Goal: Navigation & Orientation: Find specific page/section

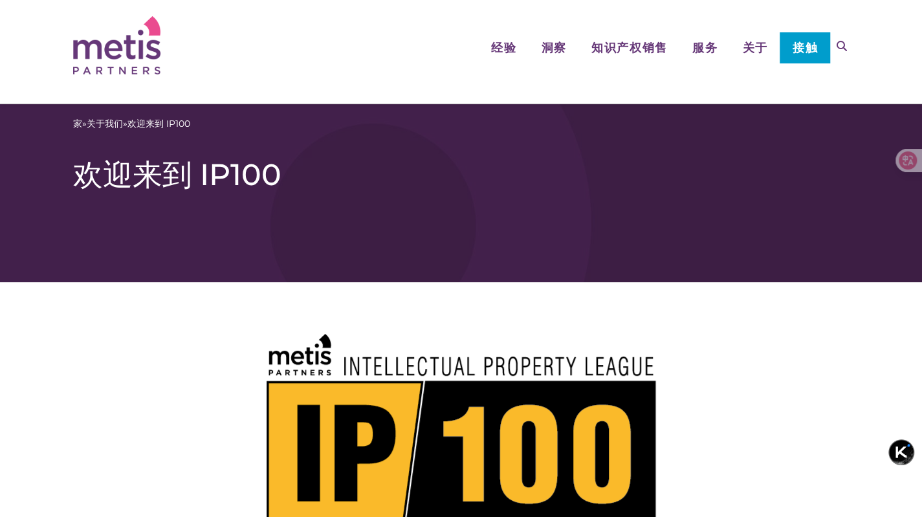
click at [687, 188] on div "家 » 关于我们 » 欢迎来到 IP100 欢迎来到 IP100" at bounding box center [461, 193] width 922 height 178
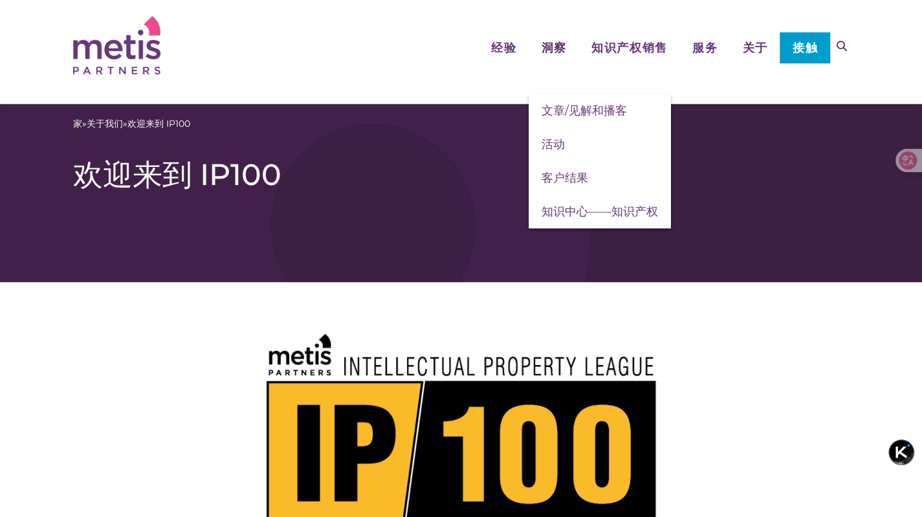
click at [555, 47] on font "洞察" at bounding box center [554, 48] width 25 height 14
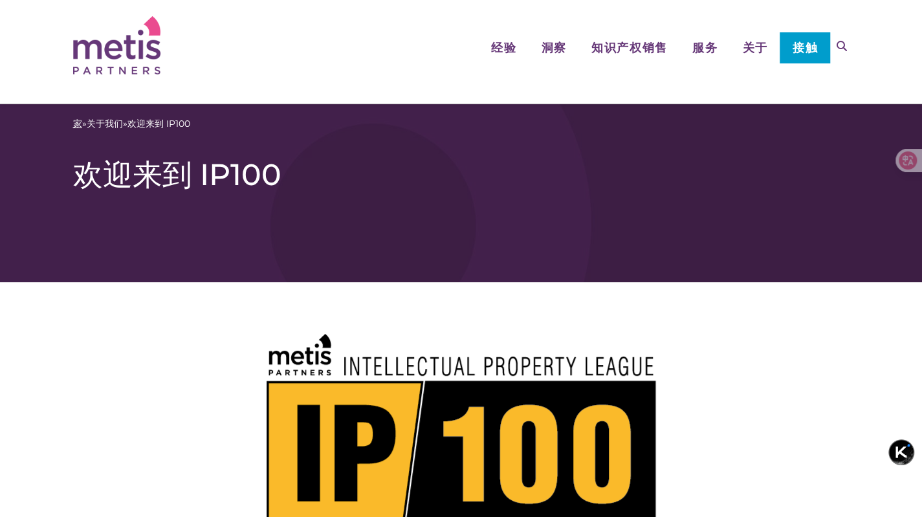
click at [80, 120] on font "家" at bounding box center [77, 124] width 9 height 12
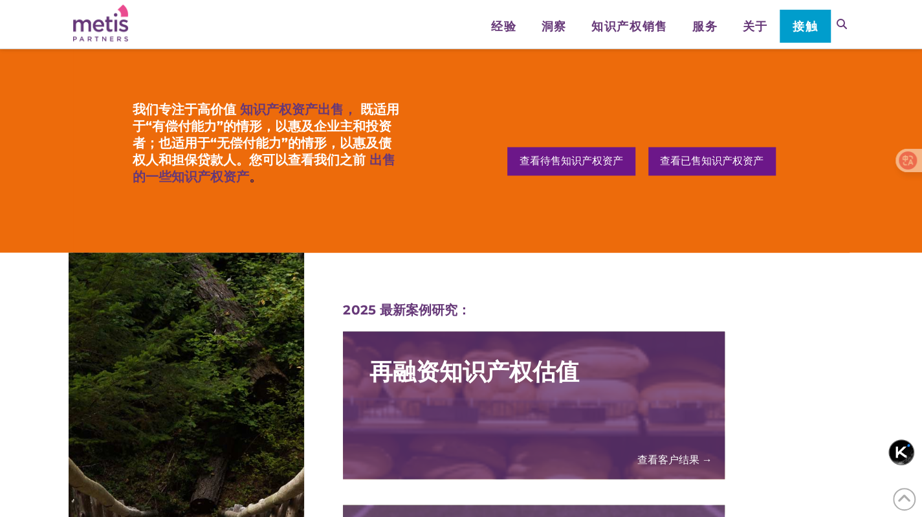
scroll to position [1295, 0]
